Goal: Communication & Community: Answer question/provide support

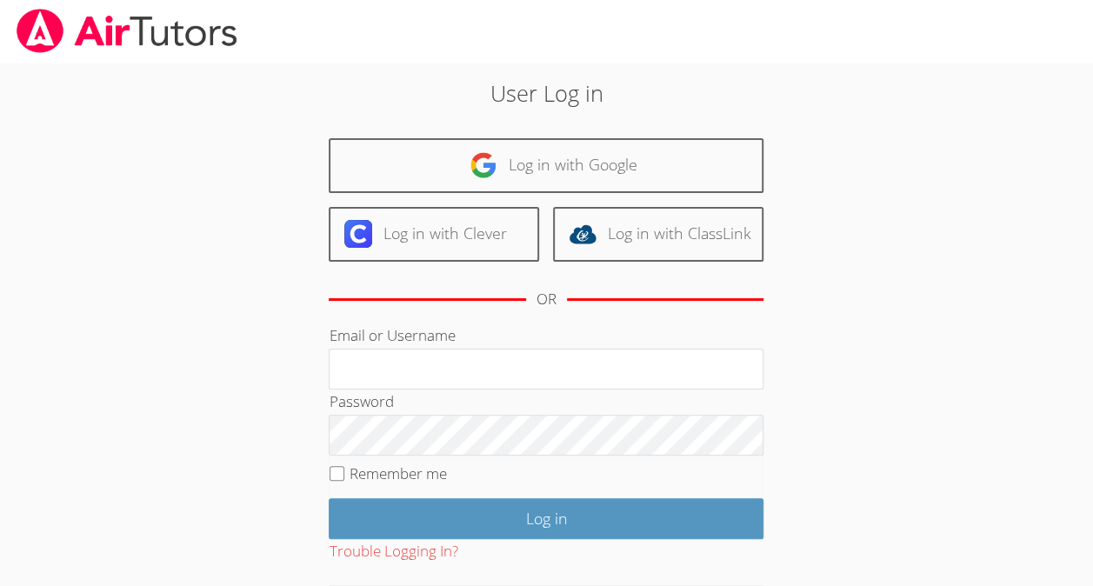
click at [589, 135] on div "User Log in Log in with Google Log in with Clever Log in with ClassLink OR Emai…" at bounding box center [546, 363] width 590 height 575
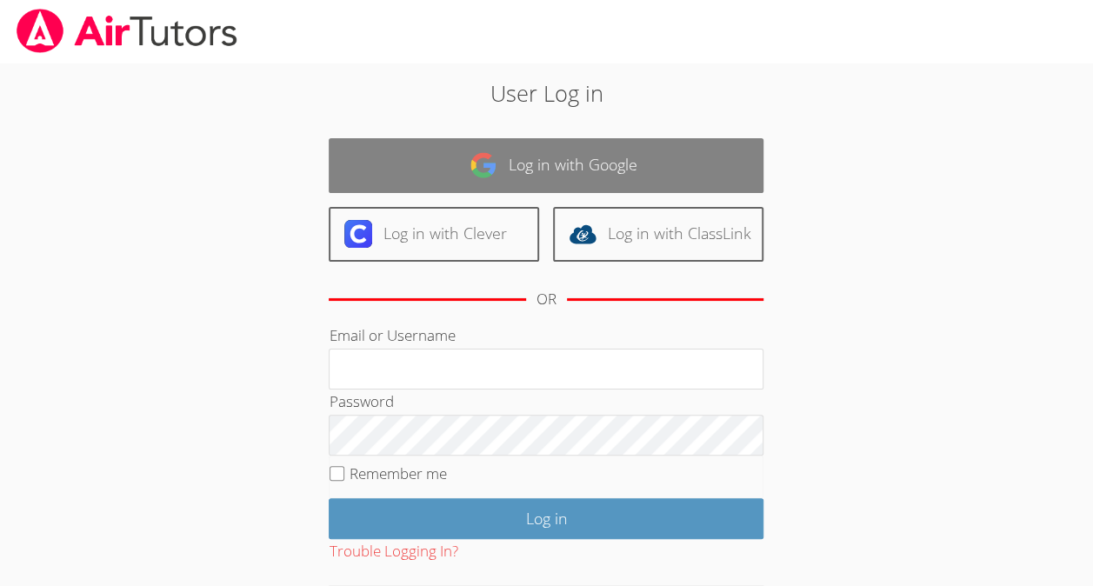
click at [604, 159] on link "Log in with Google" at bounding box center [546, 165] width 435 height 55
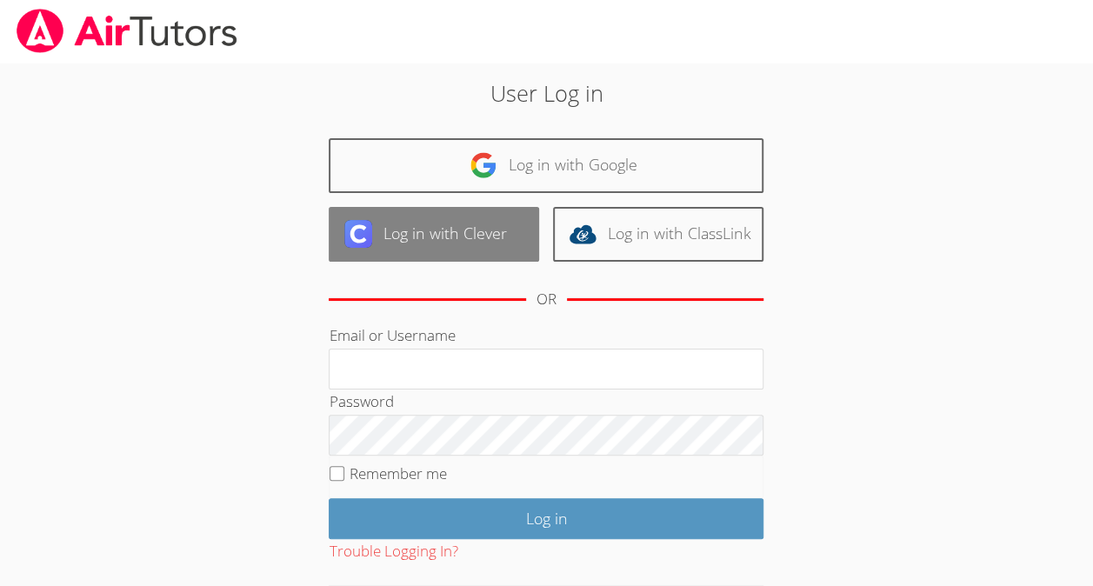
click at [397, 238] on link "Log in with Clever" at bounding box center [434, 234] width 210 height 55
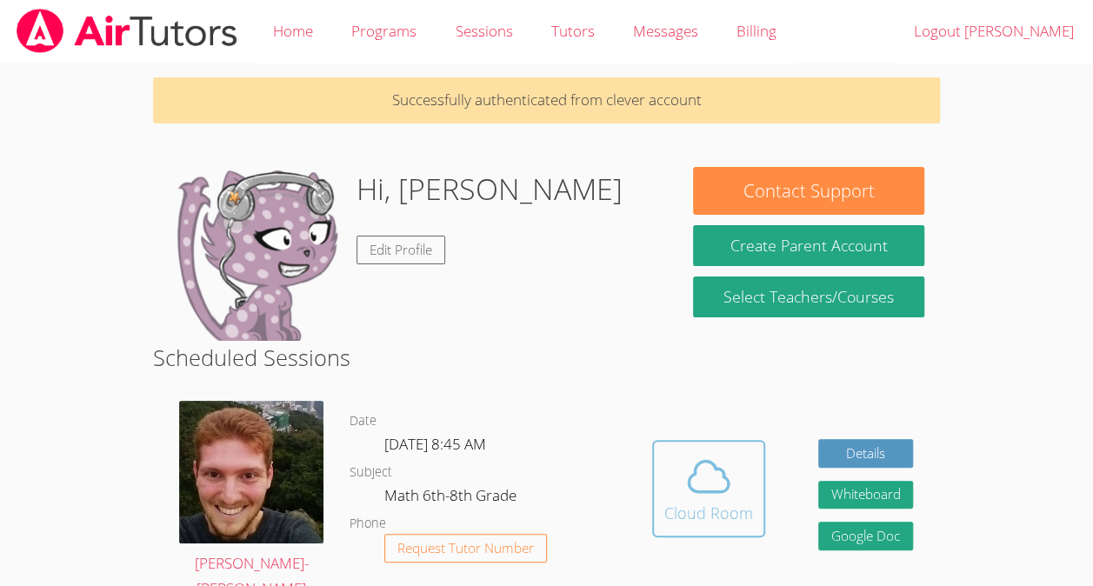
click at [723, 494] on icon at bounding box center [708, 476] width 49 height 49
click at [715, 478] on icon at bounding box center [708, 476] width 49 height 49
click at [298, 446] on img at bounding box center [251, 472] width 144 height 143
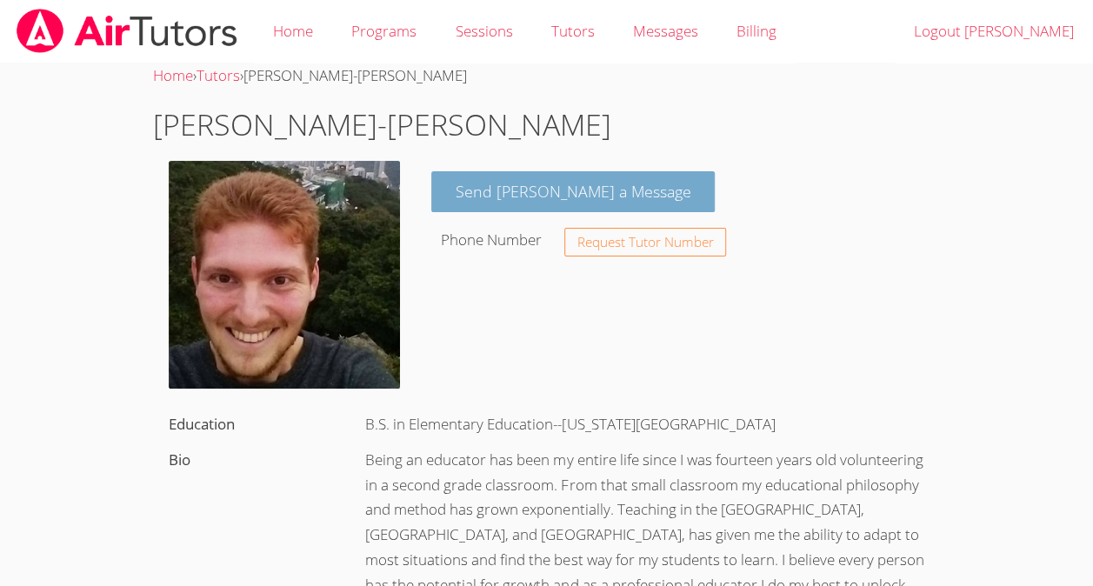
click at [546, 183] on link "Send Vincent a Message" at bounding box center [573, 191] width 284 height 41
click at [560, 177] on link "Send Vincent a Message" at bounding box center [573, 191] width 284 height 41
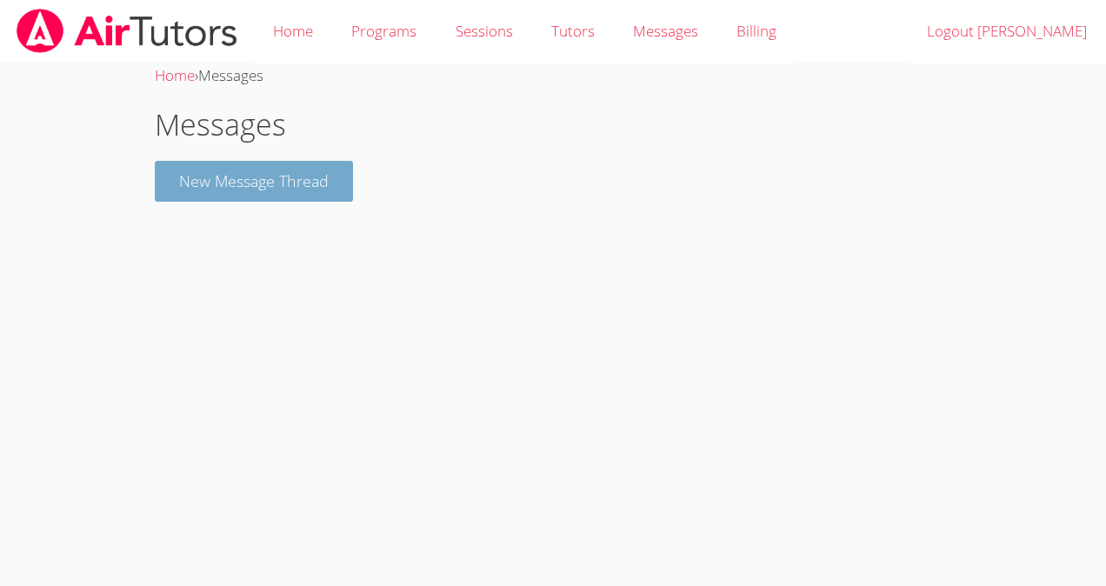
click at [295, 200] on button "New Message Thread" at bounding box center [254, 181] width 198 height 41
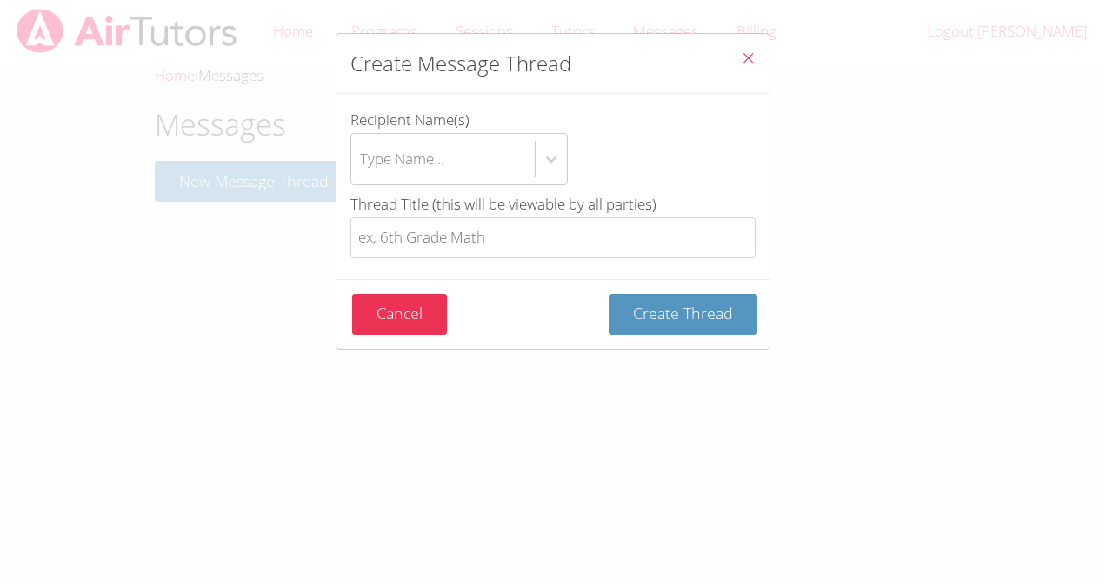
click at [741, 61] on icon "Close" at bounding box center [748, 57] width 15 height 15
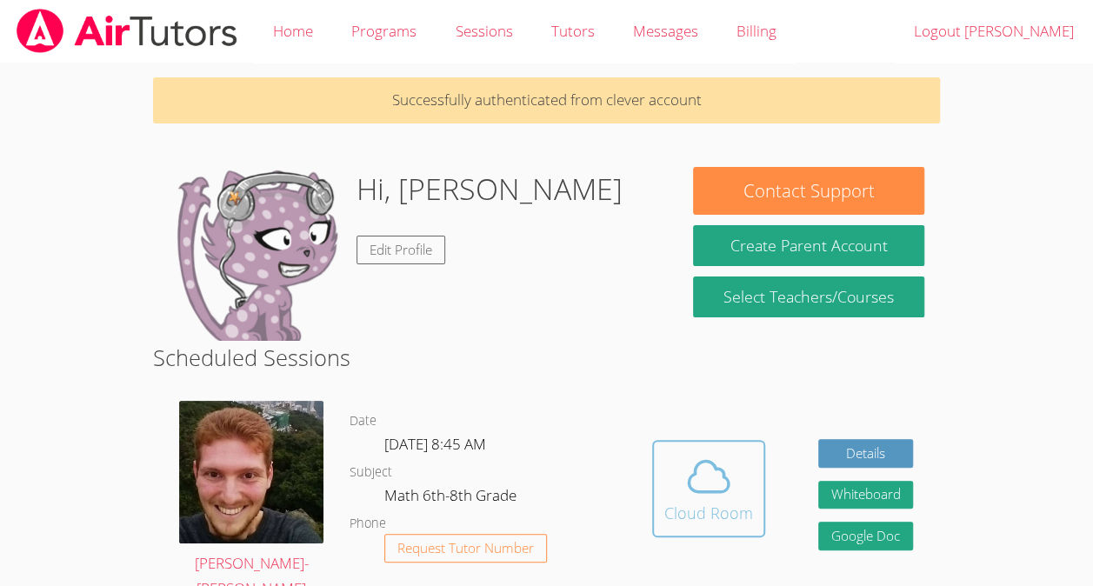
click at [732, 480] on span at bounding box center [708, 476] width 89 height 49
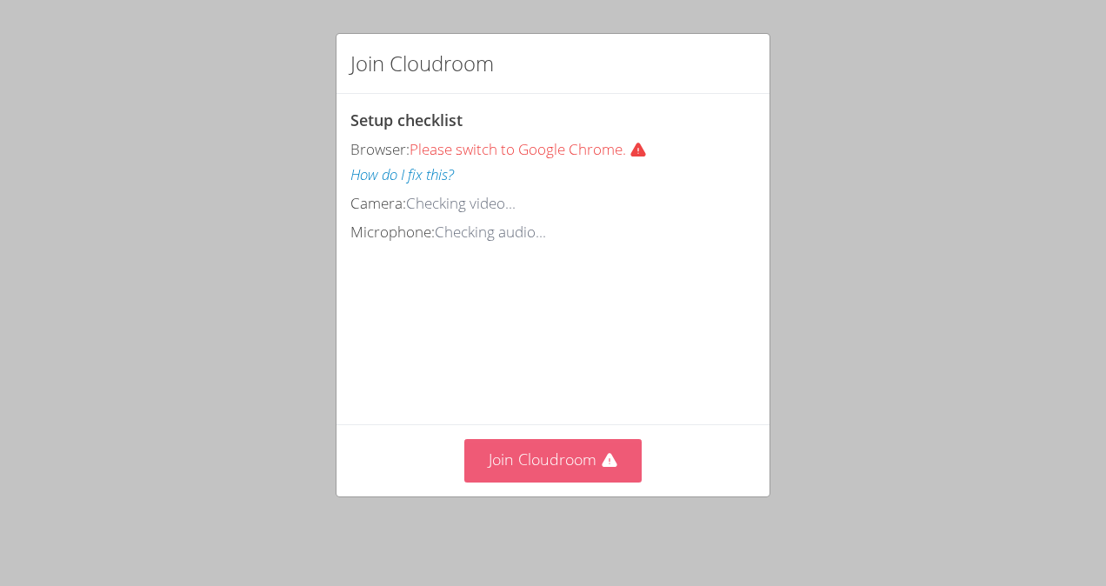
click at [574, 449] on button "Join Cloudroom" at bounding box center [553, 460] width 178 height 43
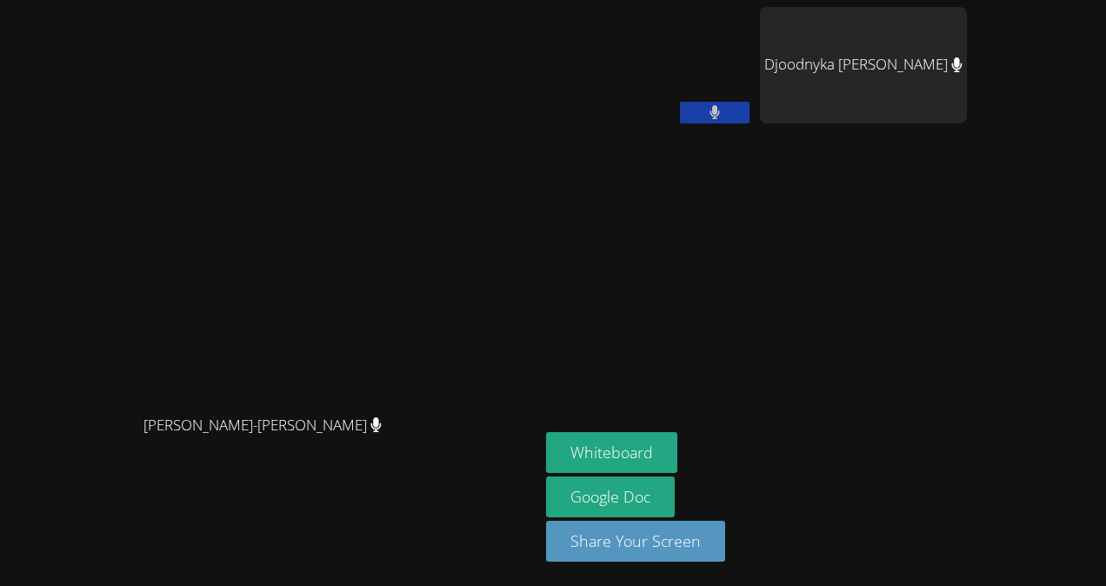
click at [720, 106] on icon at bounding box center [714, 112] width 10 height 15
click at [715, 106] on icon at bounding box center [714, 112] width 18 height 15
click at [675, 536] on button "Share Your Screen" at bounding box center [635, 541] width 179 height 41
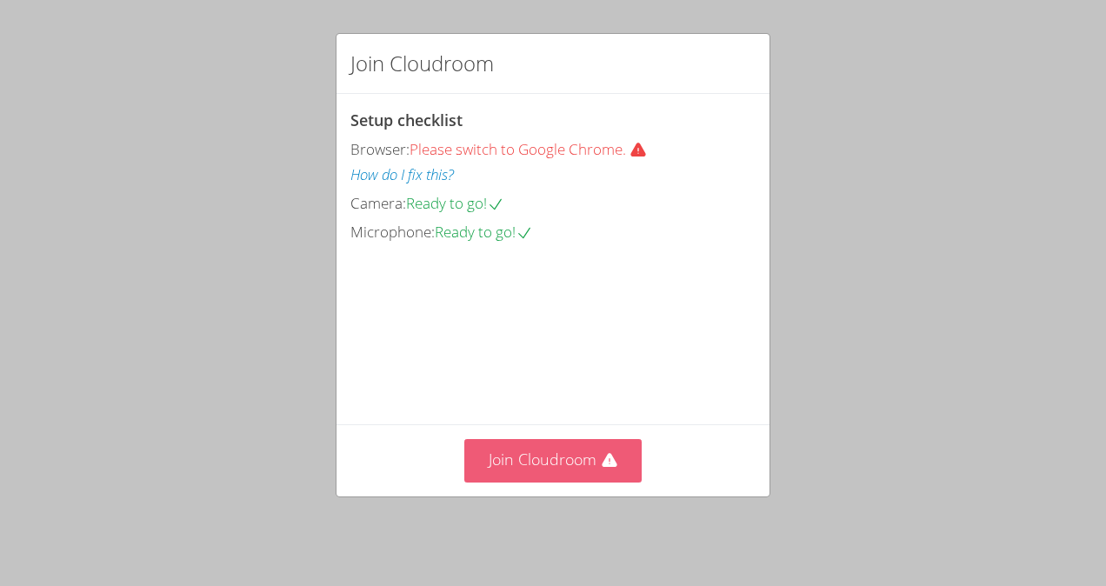
click at [554, 475] on button "Join Cloudroom" at bounding box center [553, 460] width 178 height 43
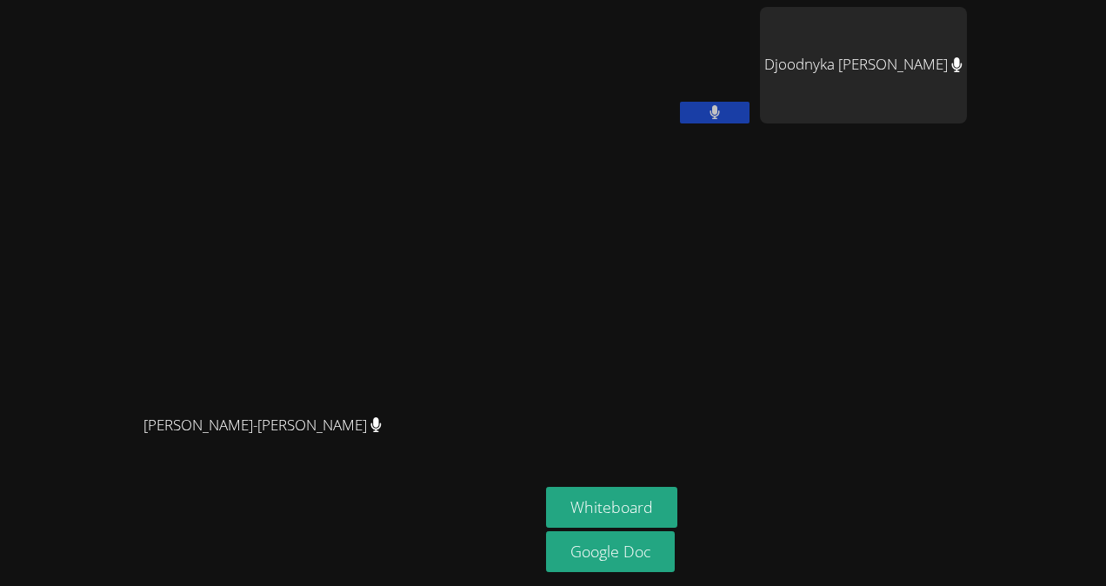
click at [196, 413] on span "[PERSON_NAME]-[PERSON_NAME]" at bounding box center [262, 425] width 238 height 25
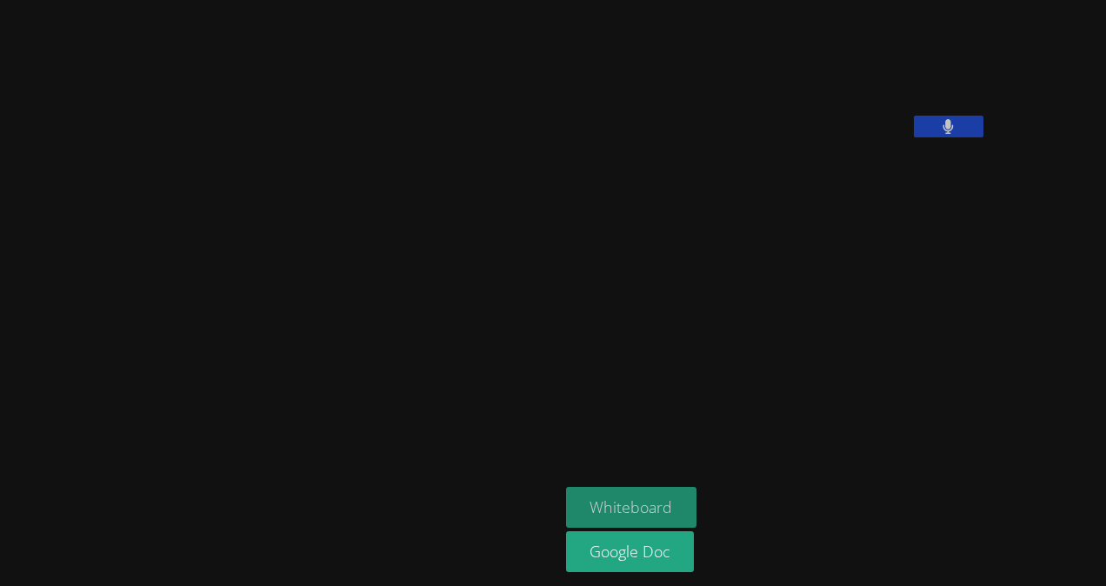
click at [566, 500] on button "Whiteboard" at bounding box center [631, 507] width 131 height 41
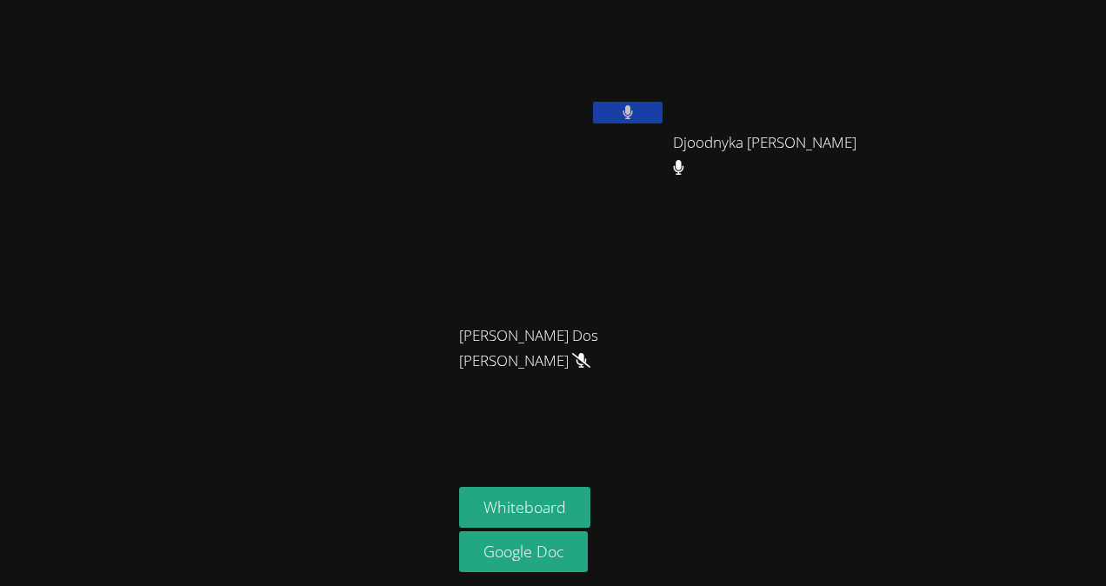
click at [646, 111] on button at bounding box center [628, 113] width 70 height 22
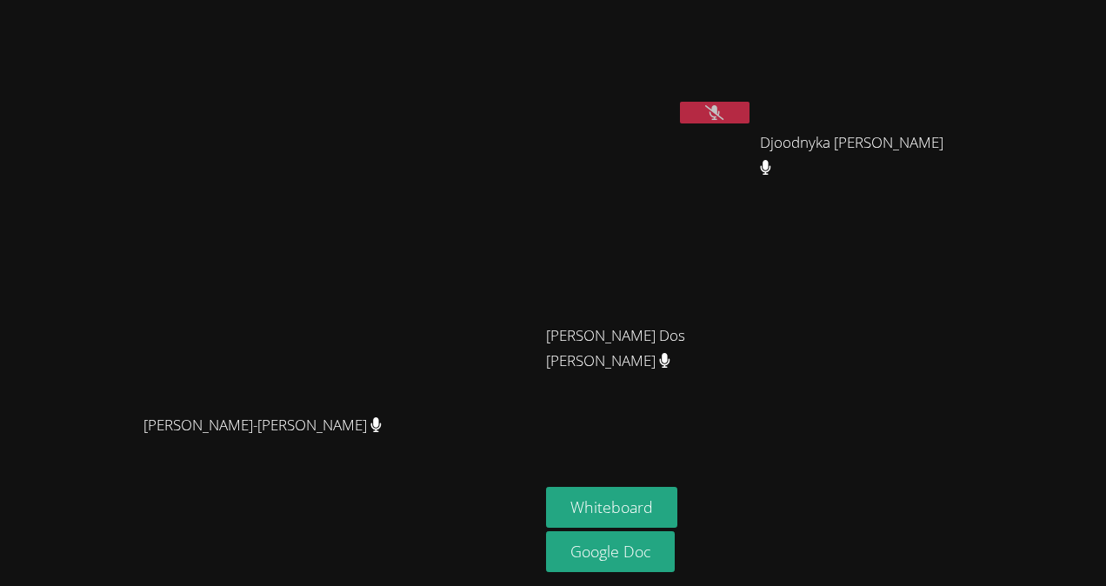
click at [881, 106] on video at bounding box center [863, 65] width 207 height 116
click at [749, 122] on button at bounding box center [715, 113] width 70 height 22
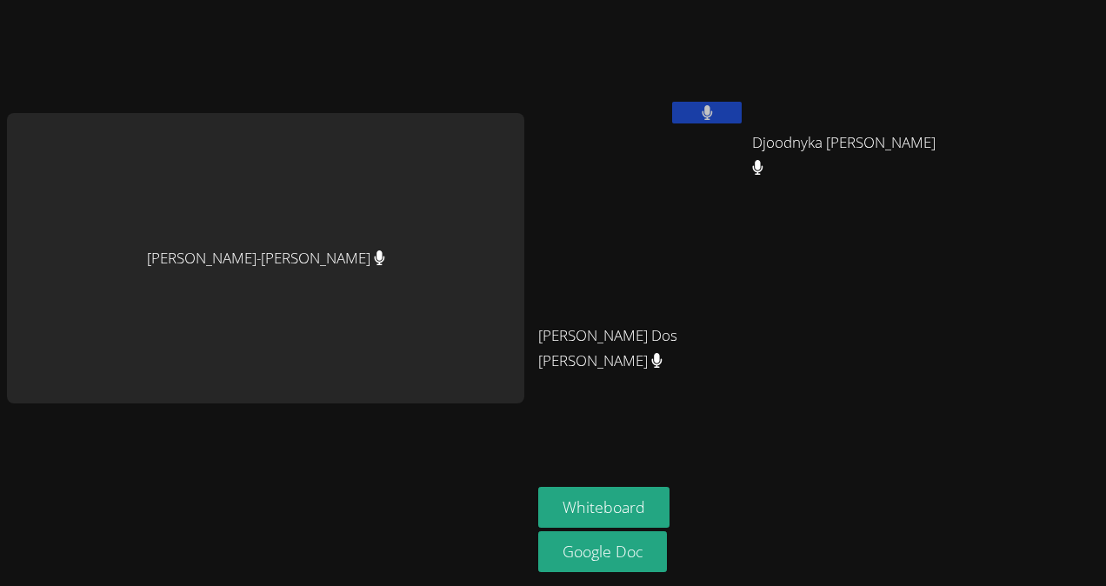
click at [603, 269] on video at bounding box center [641, 258] width 207 height 116
drag, startPoint x: 589, startPoint y: 275, endPoint x: 991, endPoint y: 216, distance: 405.9
click at [991, 216] on div "Vincent Astray-Caneda Jean Theragene Djoodnyka Dorvilus Djoodnyka Dorvilus Mely…" at bounding box center [553, 293] width 1106 height 586
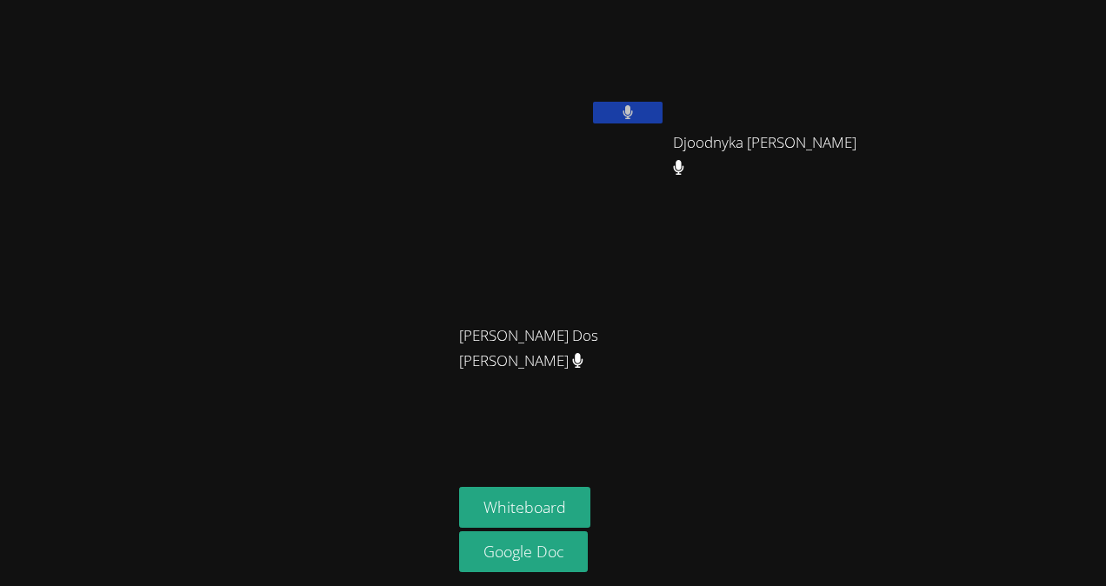
click at [1104, 276] on div "Jean Theragene Djoodnyka Dorvilus Djoodnyka Dorvilus Melyssa Nunes Dos Santos M…" at bounding box center [553, 293] width 1106 height 586
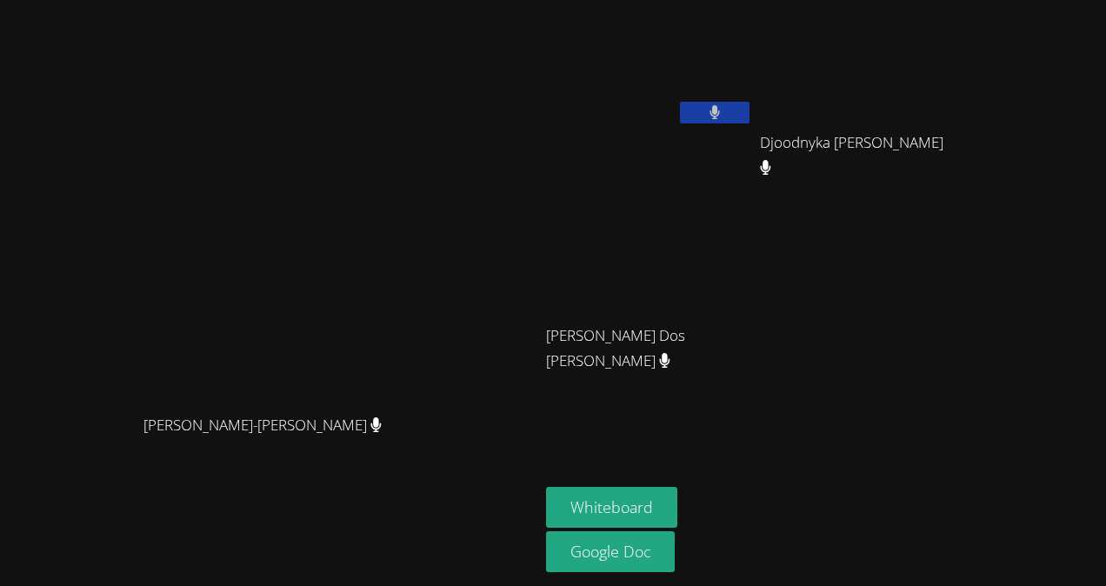
click at [660, 368] on icon at bounding box center [665, 360] width 10 height 15
click at [660, 362] on icon at bounding box center [665, 360] width 10 height 15
click at [659, 366] on icon at bounding box center [664, 360] width 11 height 15
click at [677, 504] on button "Whiteboard" at bounding box center [611, 507] width 131 height 41
click at [749, 106] on button at bounding box center [715, 113] width 70 height 22
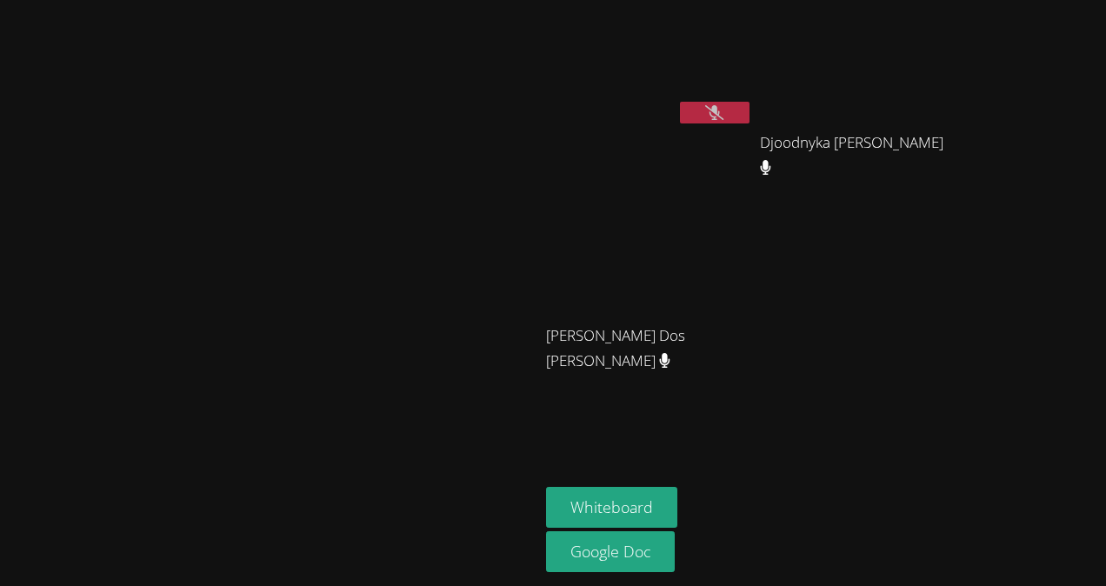
click at [753, 97] on video at bounding box center [649, 65] width 207 height 116
click at [749, 104] on button at bounding box center [715, 113] width 70 height 22
click at [749, 106] on button at bounding box center [715, 113] width 70 height 22
click at [771, 160] on icon at bounding box center [765, 167] width 11 height 15
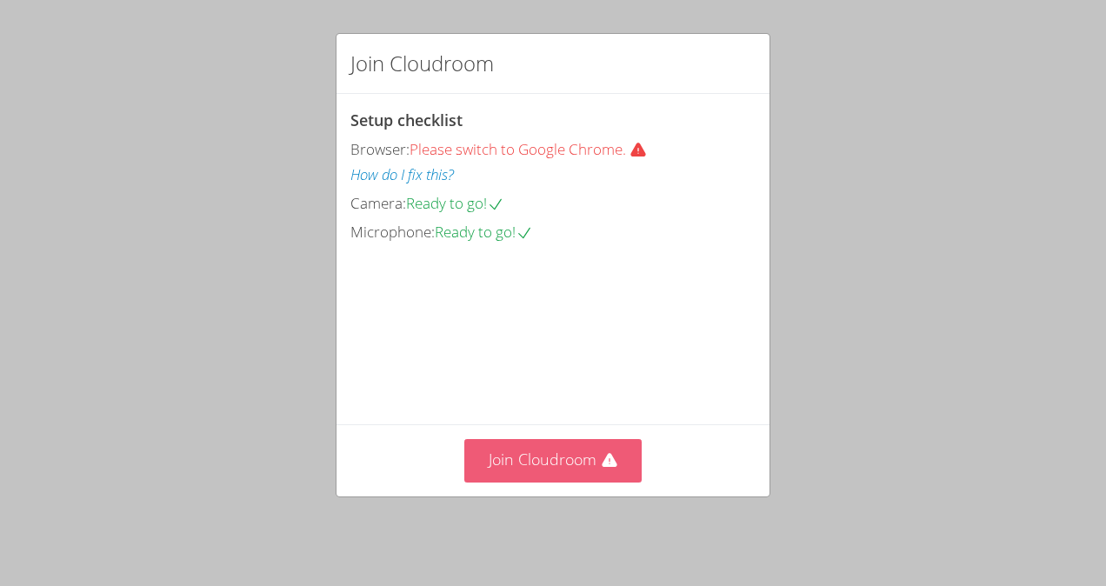
click at [555, 460] on button "Join Cloudroom" at bounding box center [553, 460] width 178 height 43
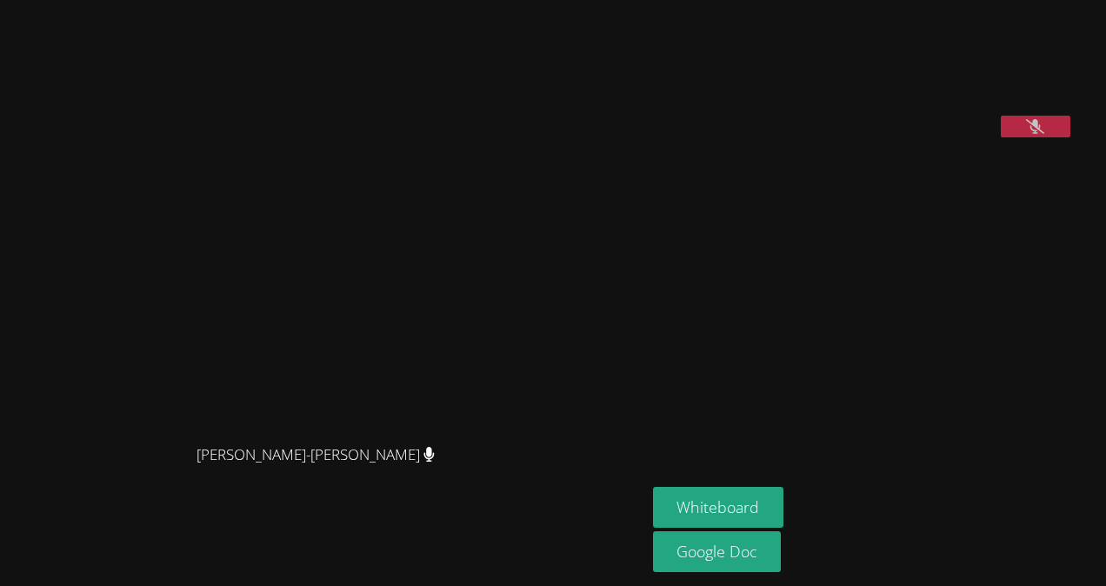
click at [1044, 134] on icon at bounding box center [1035, 126] width 18 height 15
